Goal: Task Accomplishment & Management: Use online tool/utility

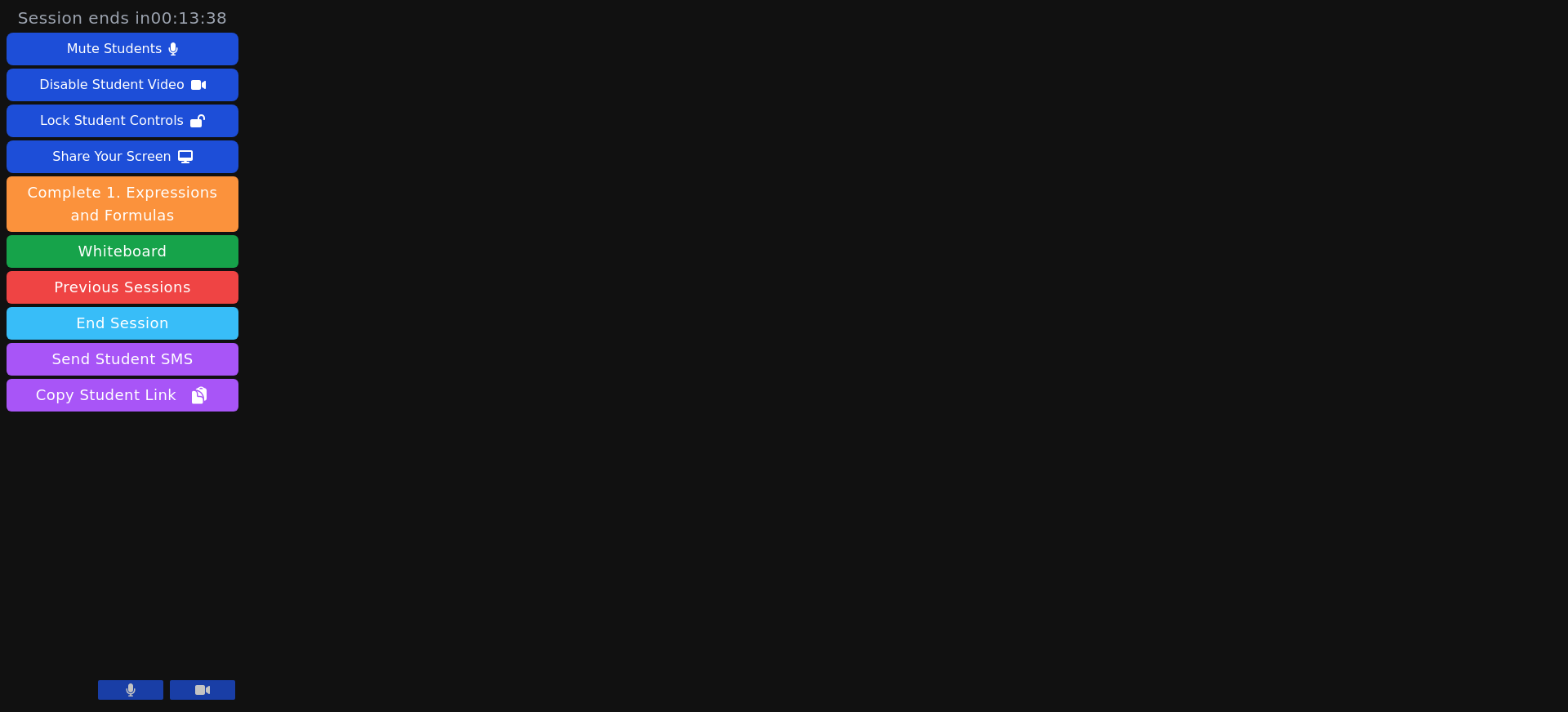
click at [114, 321] on button "End Session" at bounding box center [123, 324] width 232 height 32
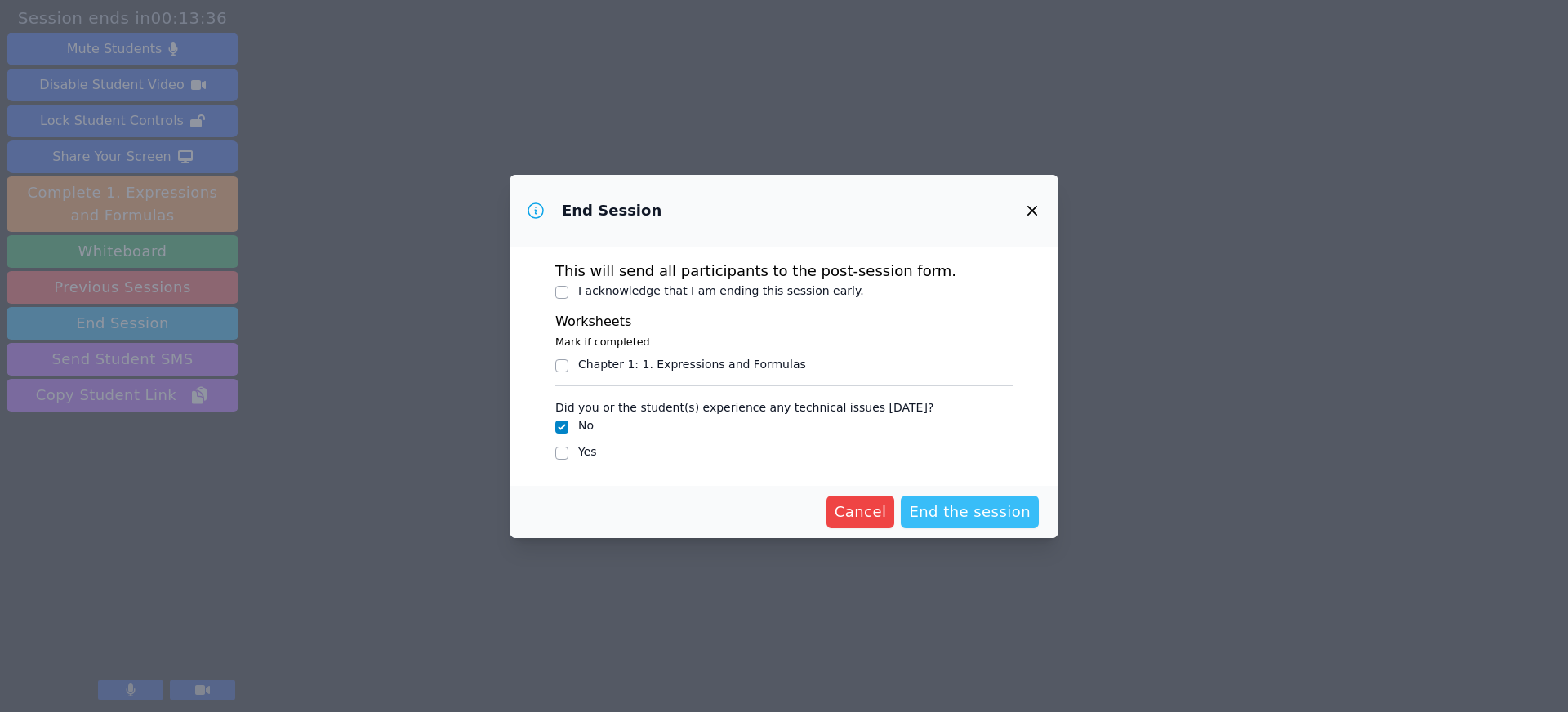
click at [956, 520] on span "End the session" at bounding box center [970, 512] width 122 height 23
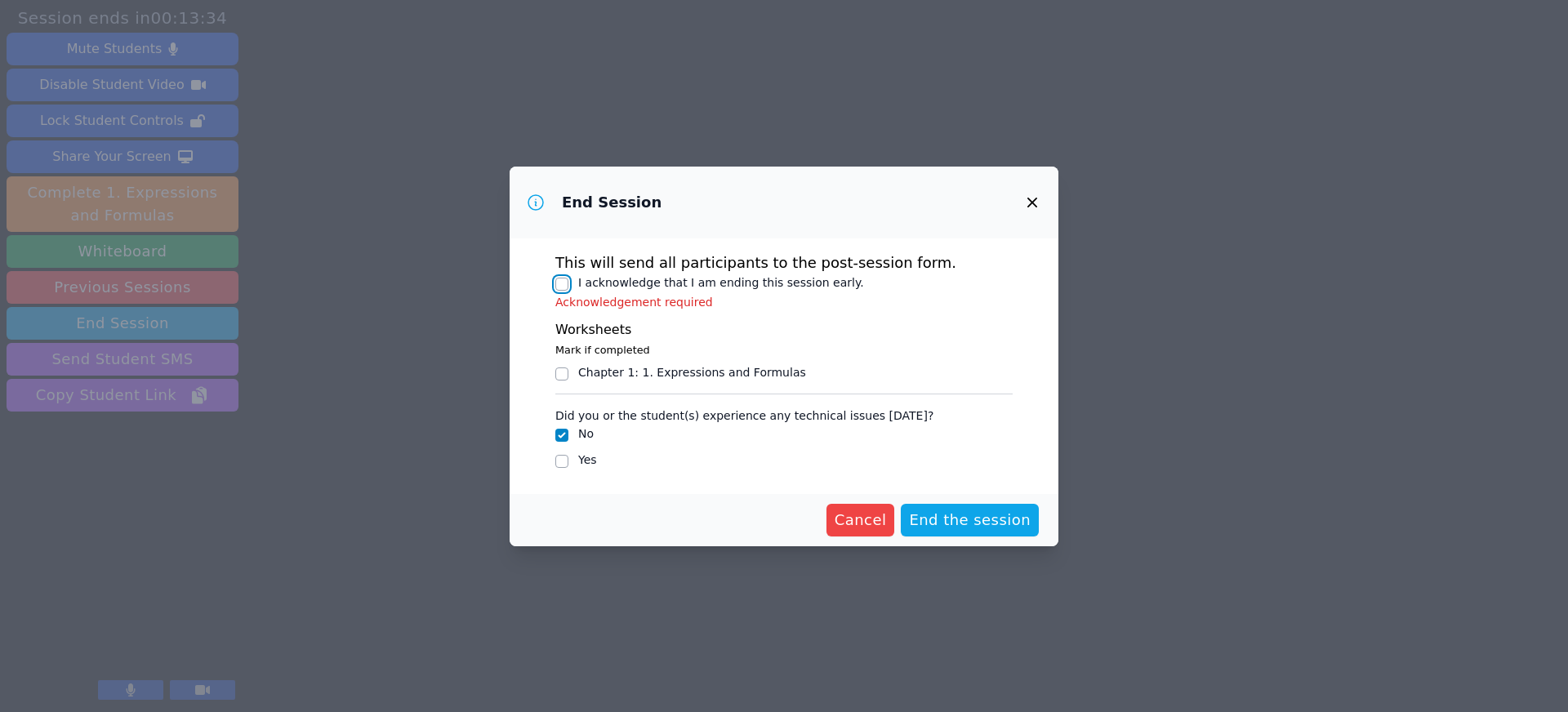
click at [565, 285] on input "I acknowledge that I am ending this session early." at bounding box center [562, 285] width 13 height 13
checkbox input "true"
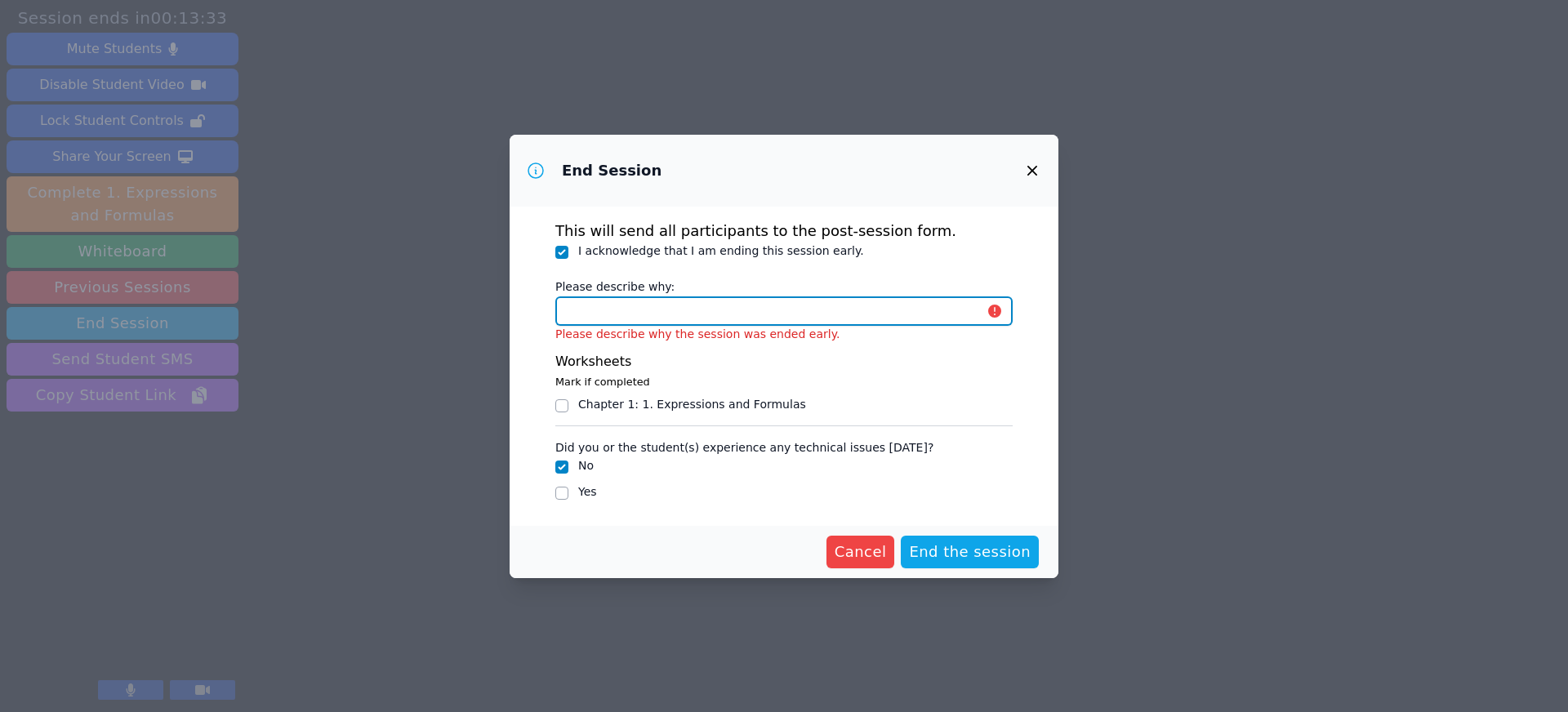
click at [654, 318] on input "Please describe why:" at bounding box center [784, 310] width 457 height 30
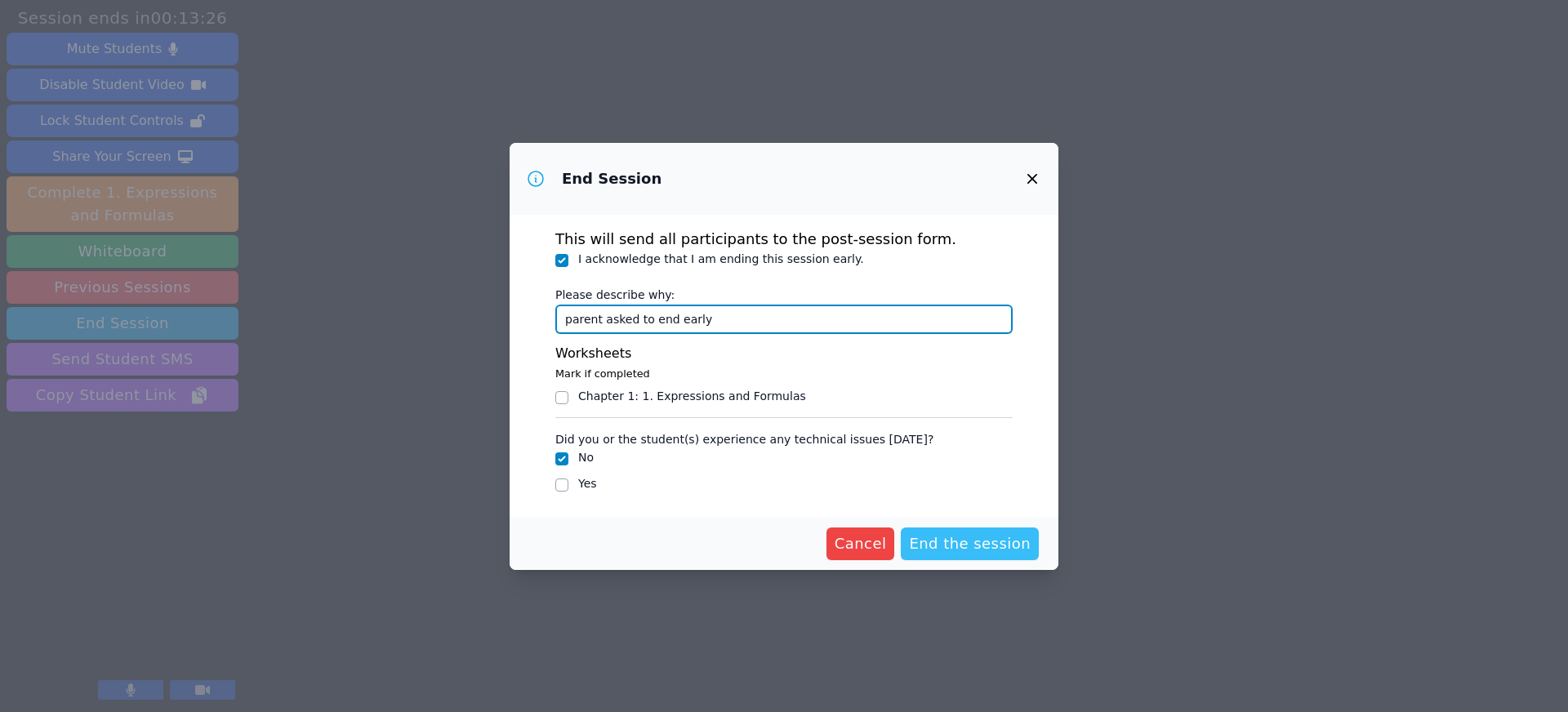
type input "parent asked to end early"
click at [978, 544] on span "End the session" at bounding box center [970, 544] width 122 height 23
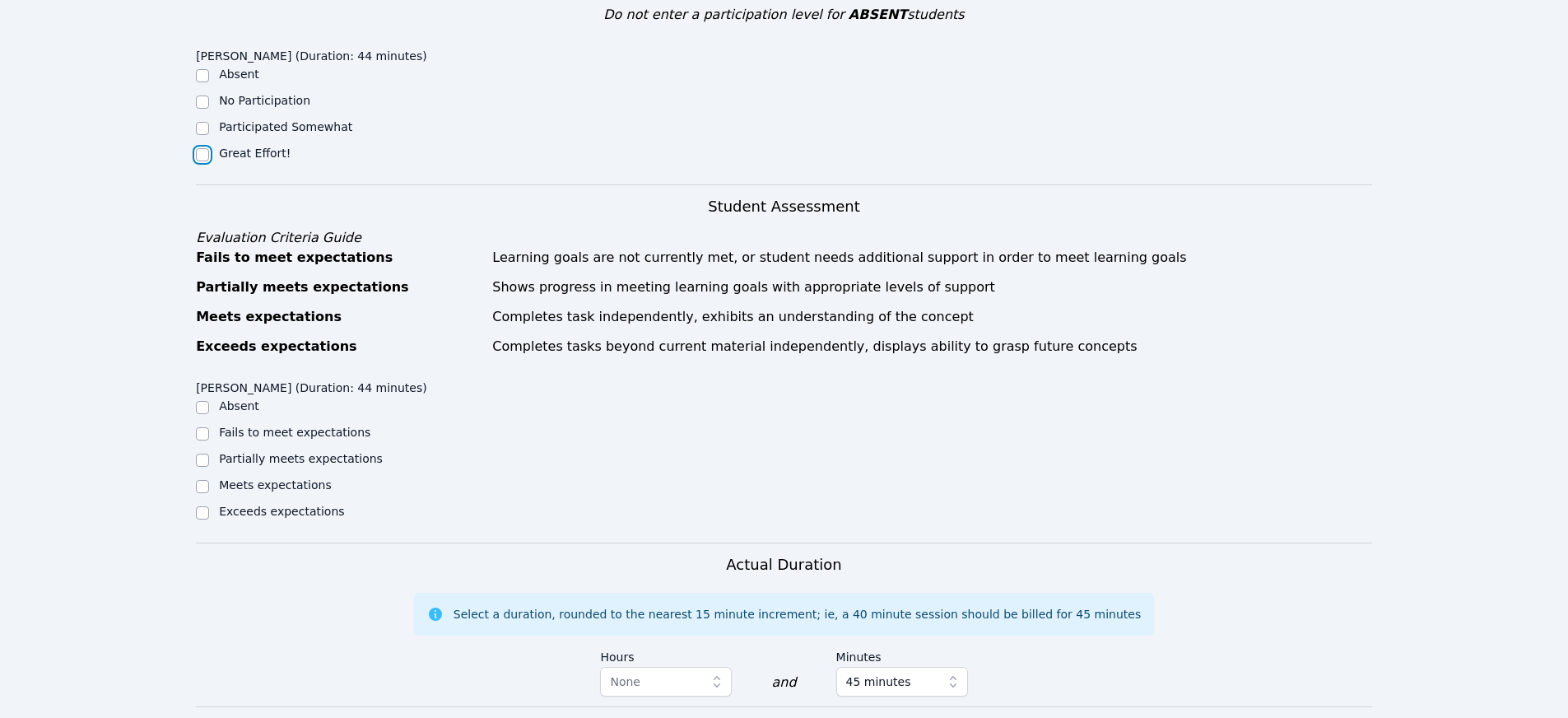
click at [207, 155] on input "Great Effort!" at bounding box center [202, 155] width 13 height 13
checkbox input "true"
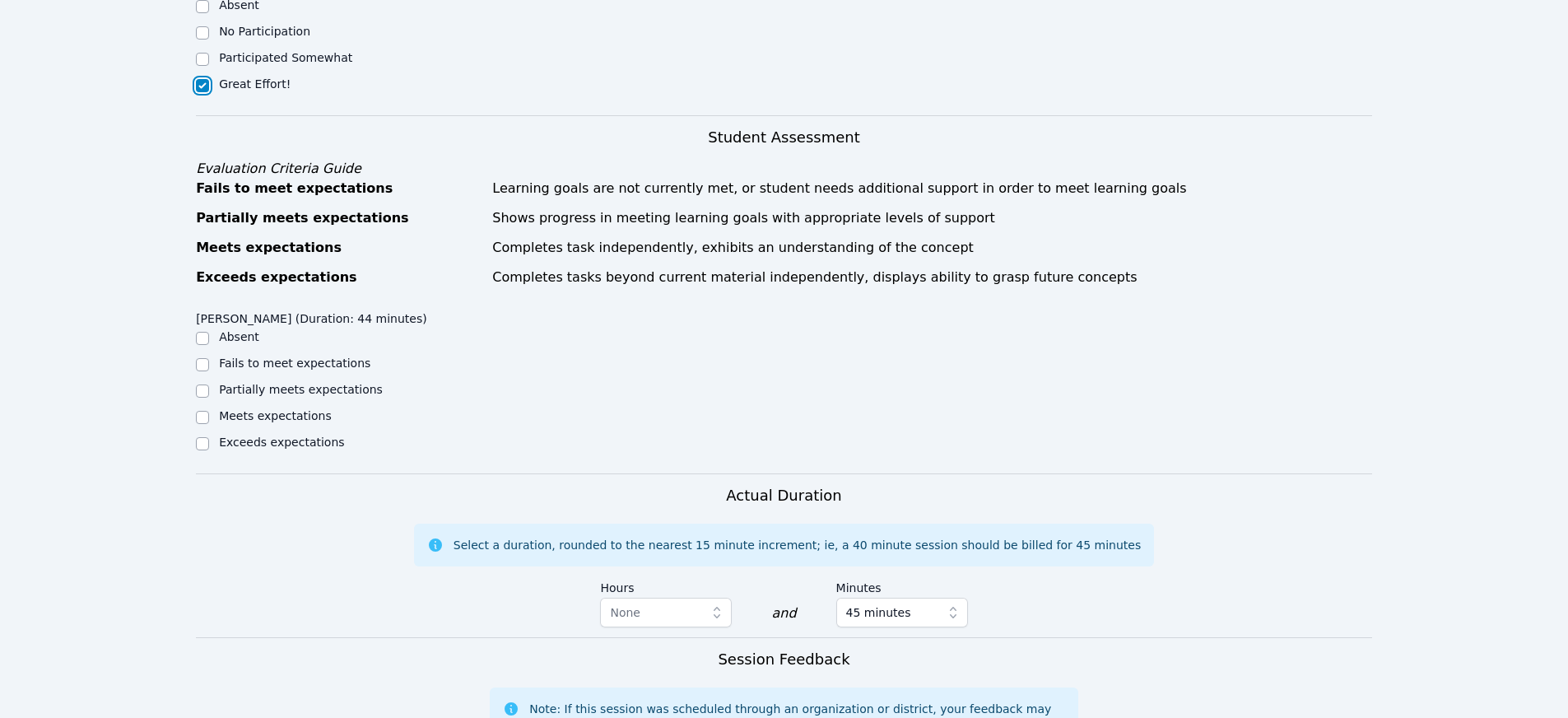
scroll to position [803, 0]
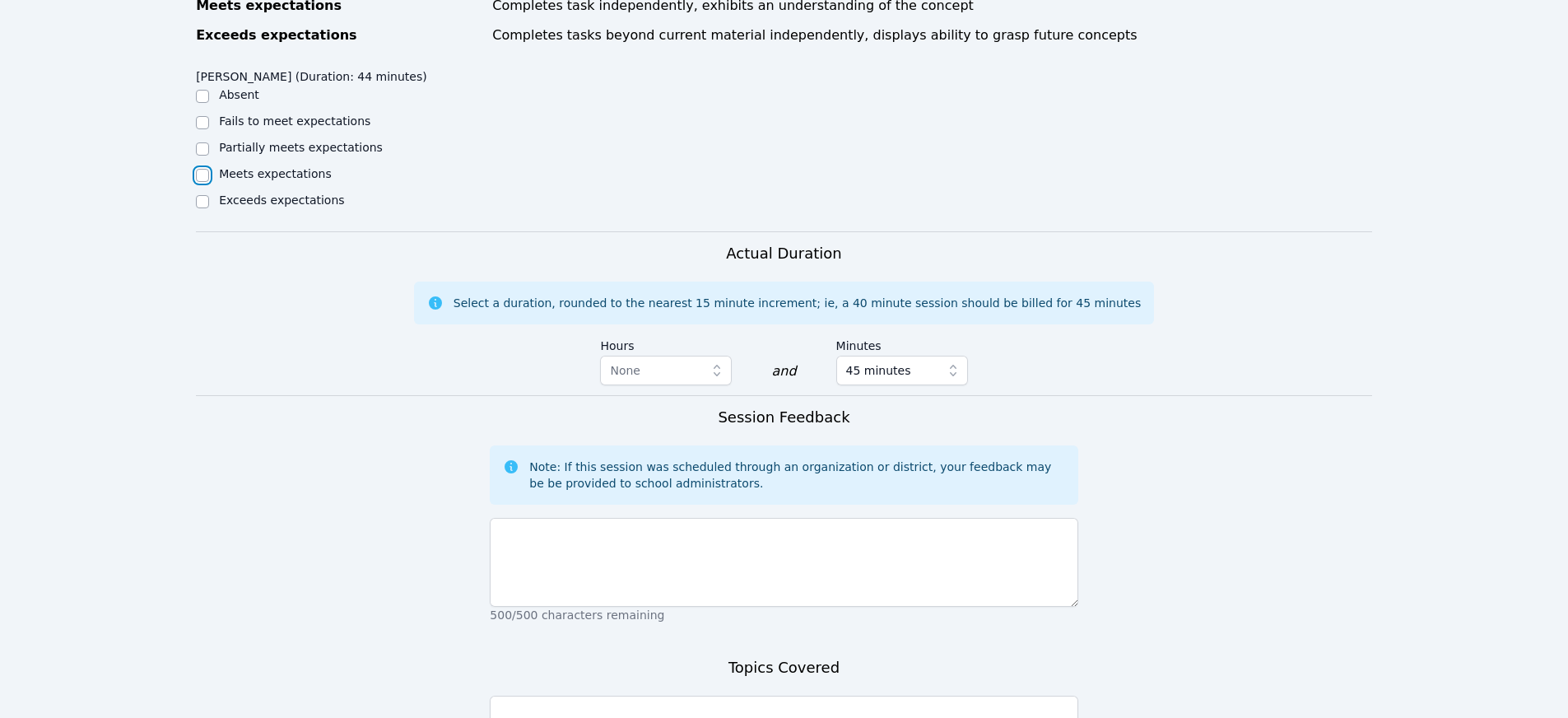
click at [205, 177] on input "Meets expectations" at bounding box center [202, 176] width 13 height 13
checkbox input "true"
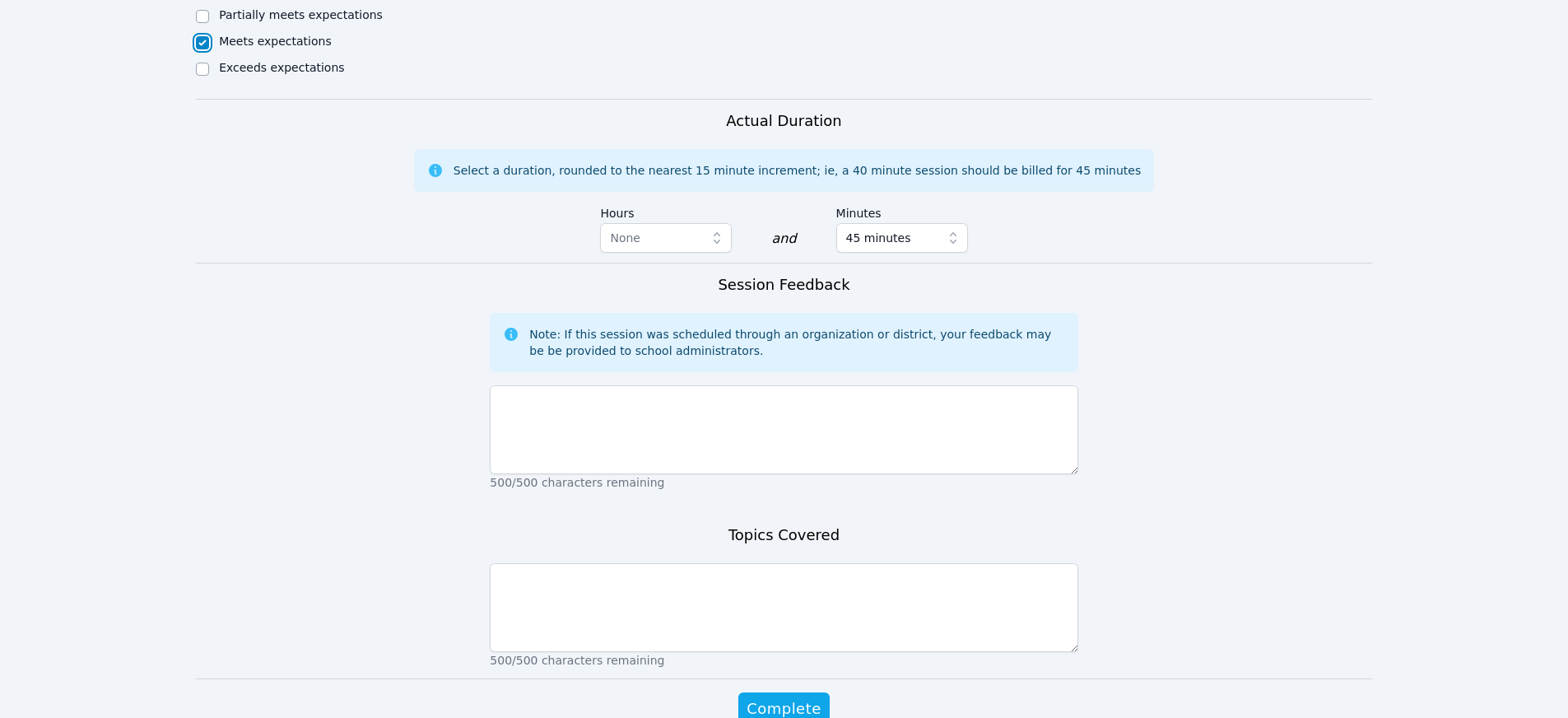
scroll to position [937, 0]
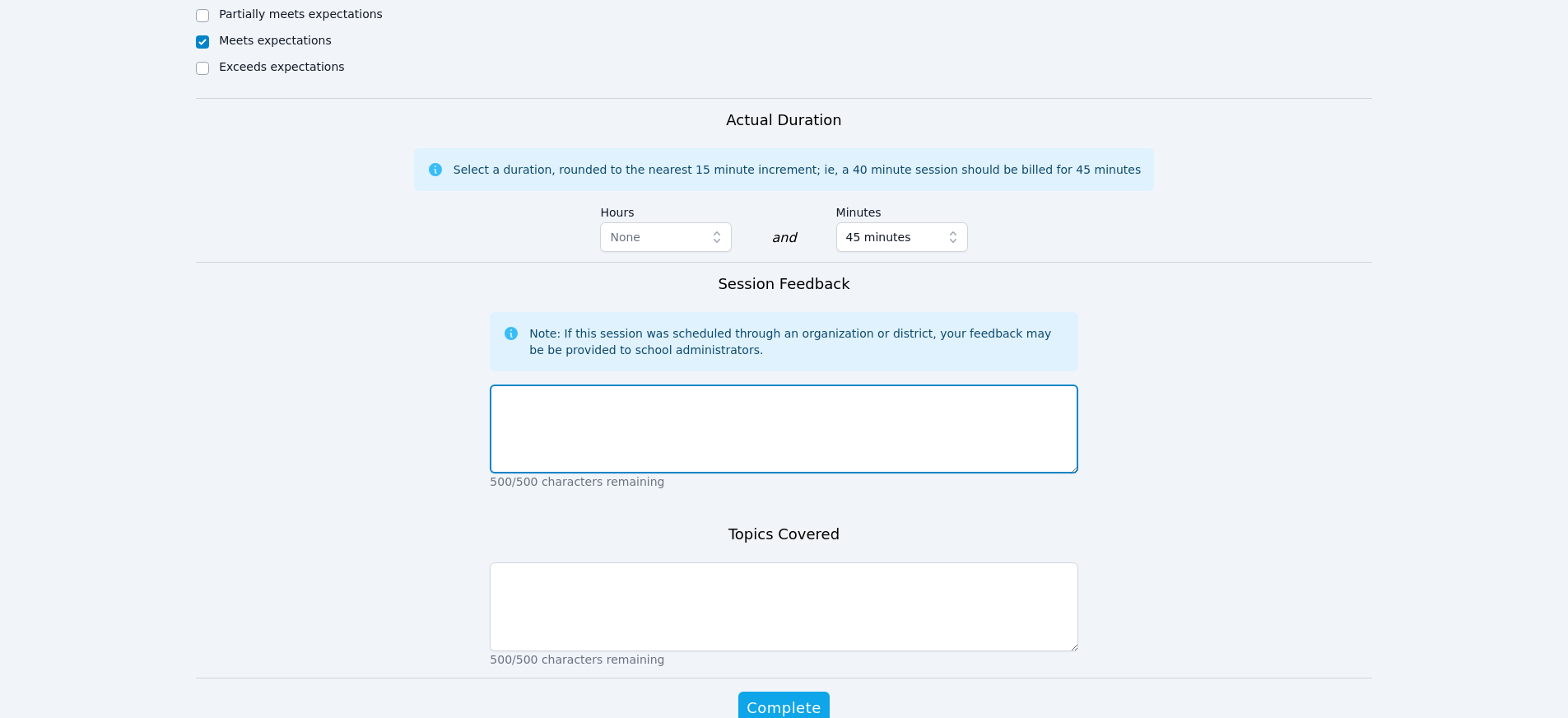
click at [599, 449] on textarea at bounding box center [783, 429] width 587 height 89
type textarea "great session, though needed to end early due to student appointment"
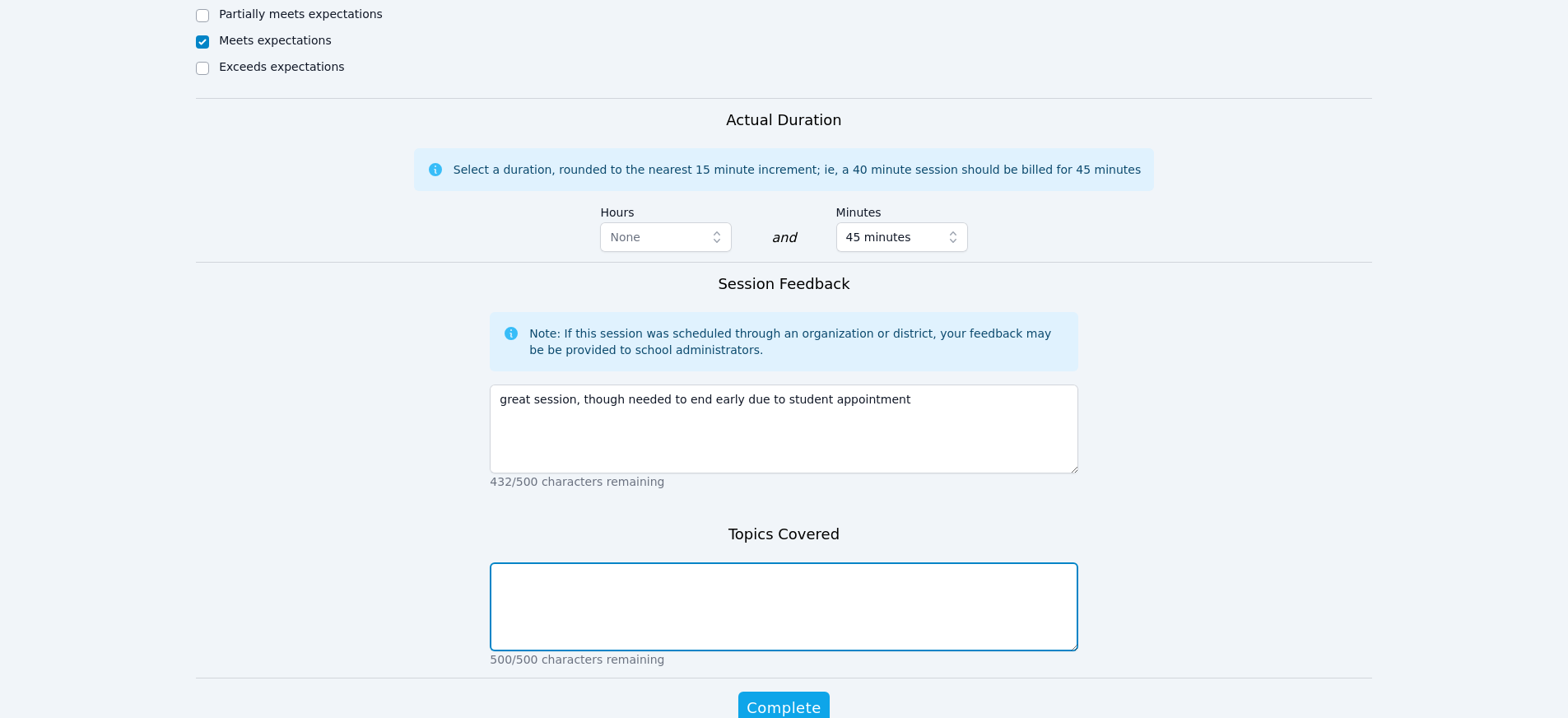
click at [646, 600] on textarea at bounding box center [783, 607] width 587 height 89
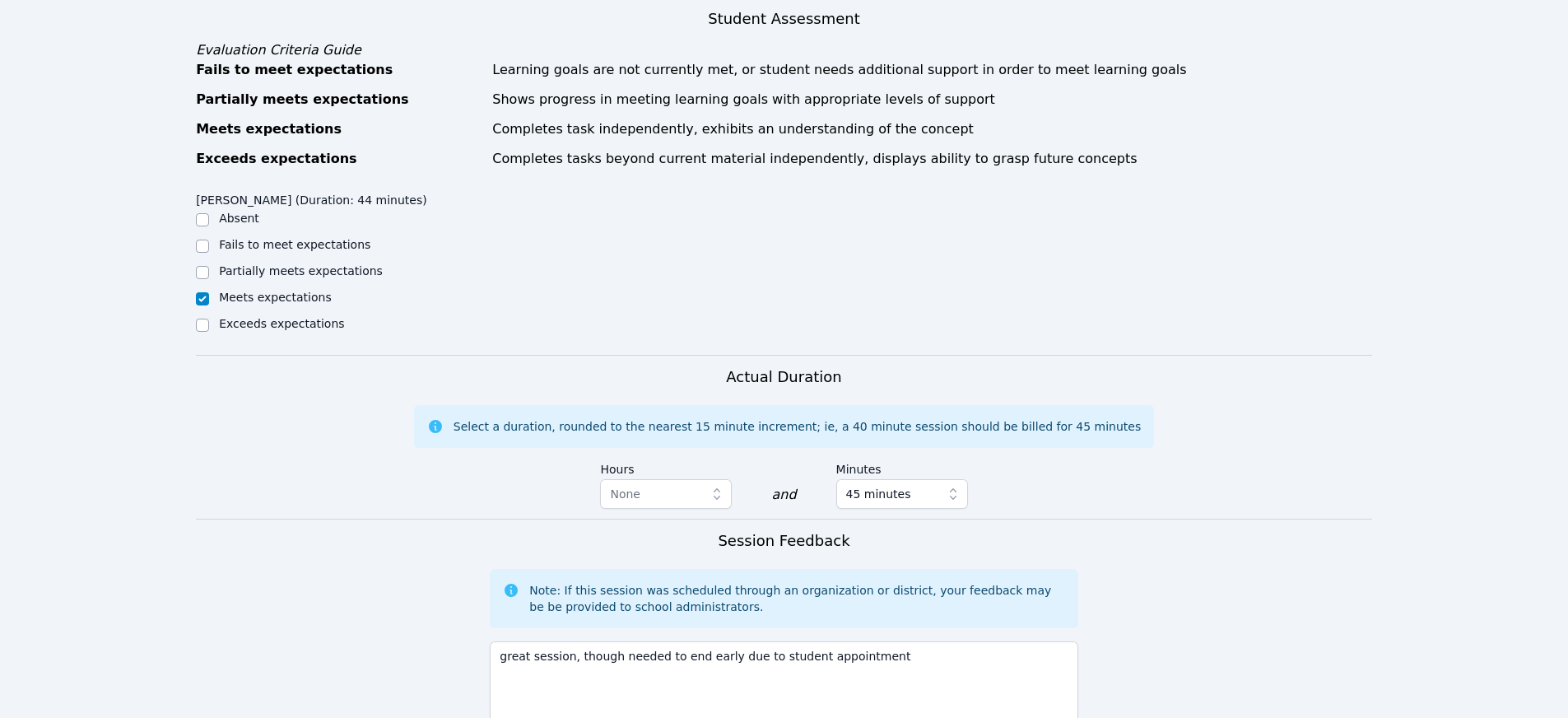
scroll to position [1017, 0]
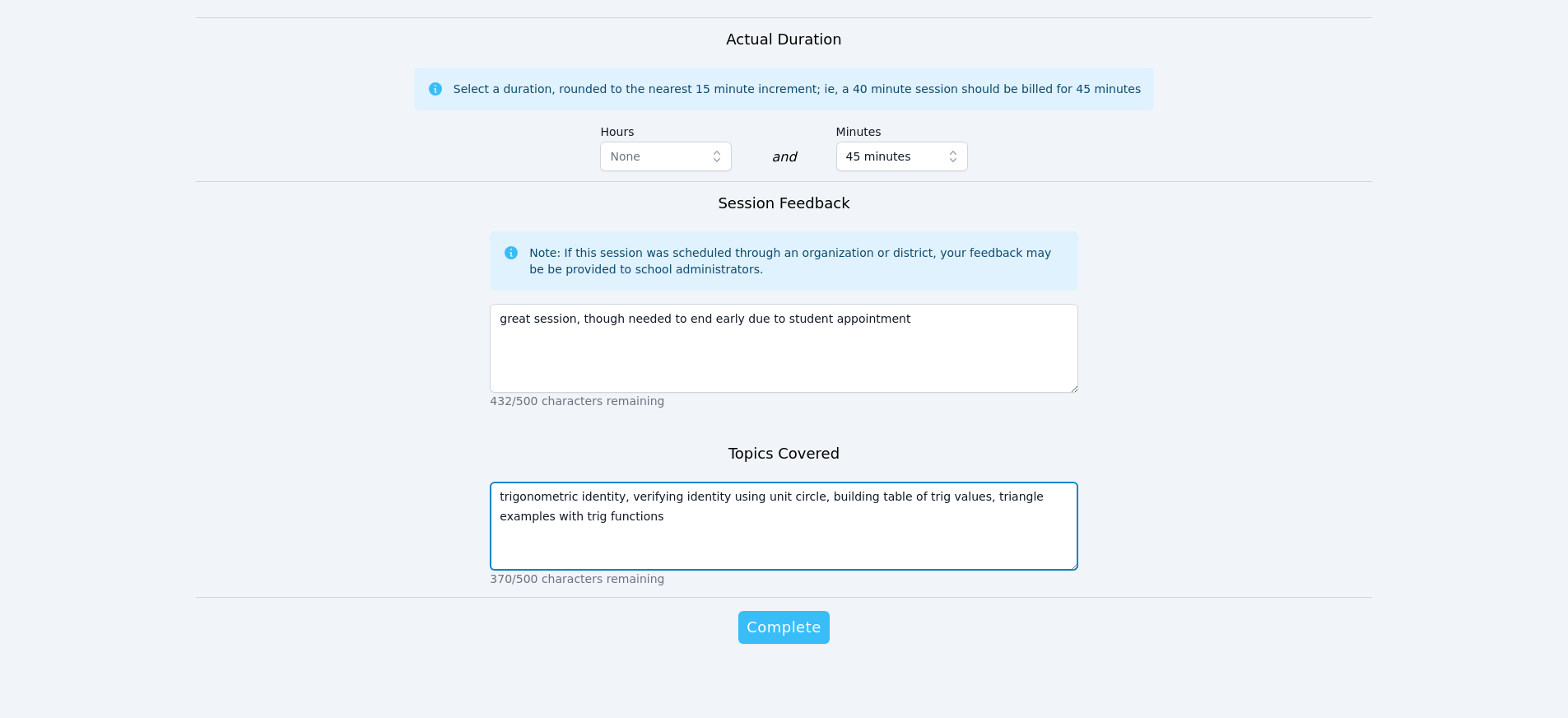
type textarea "trigonometric identity, verifying identity using unit circle, building table of…"
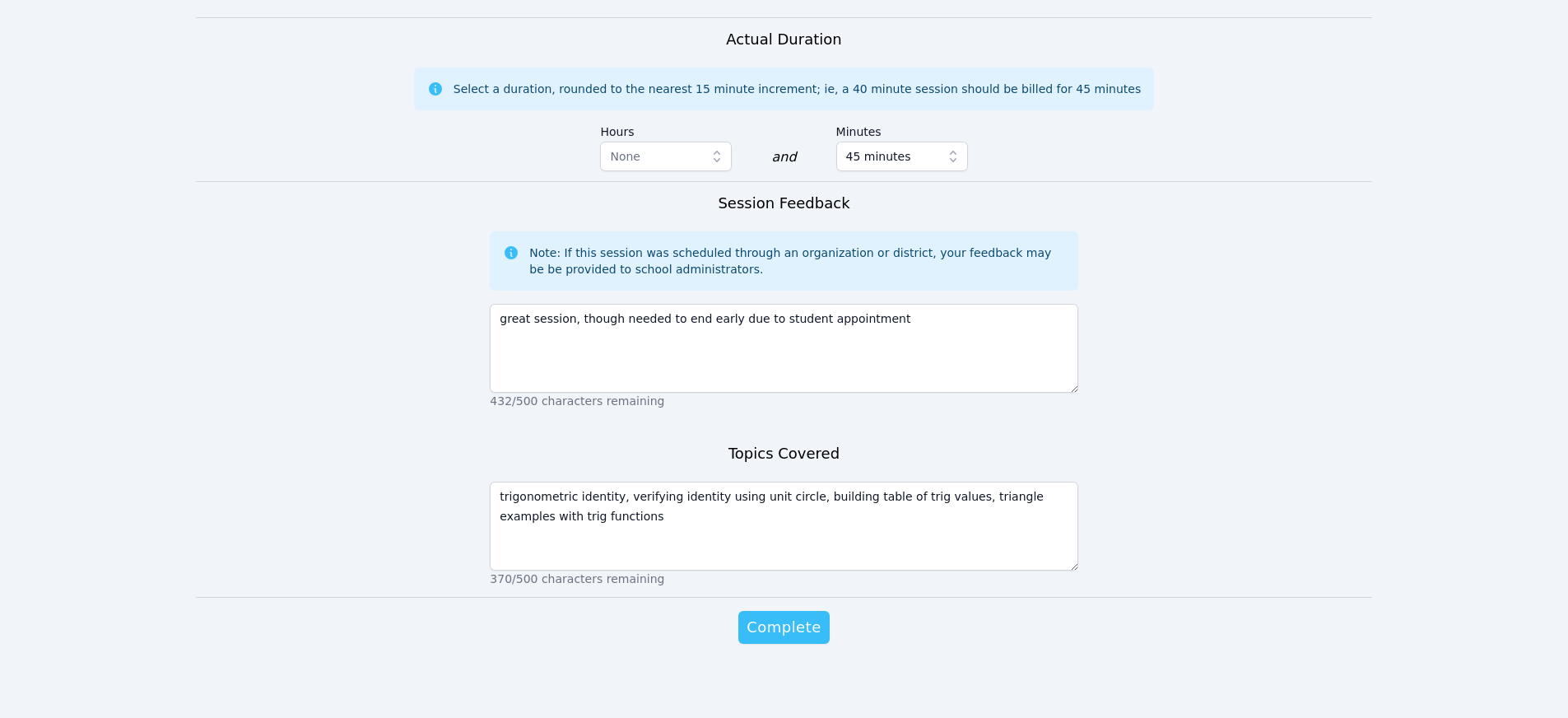
click at [773, 633] on span "Complete" at bounding box center [783, 628] width 74 height 23
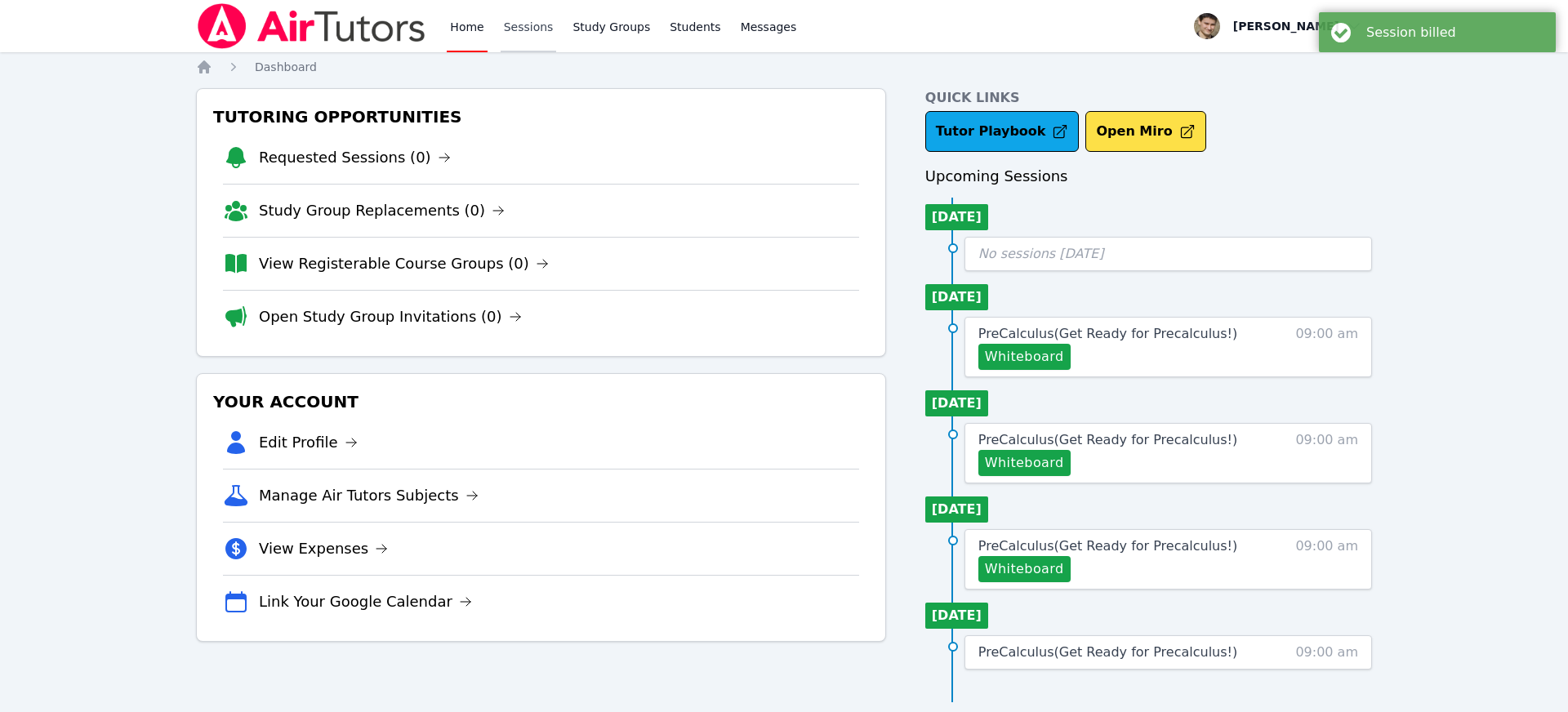
click at [509, 30] on link "Sessions" at bounding box center [528, 26] width 56 height 52
